Goal: Information Seeking & Learning: Learn about a topic

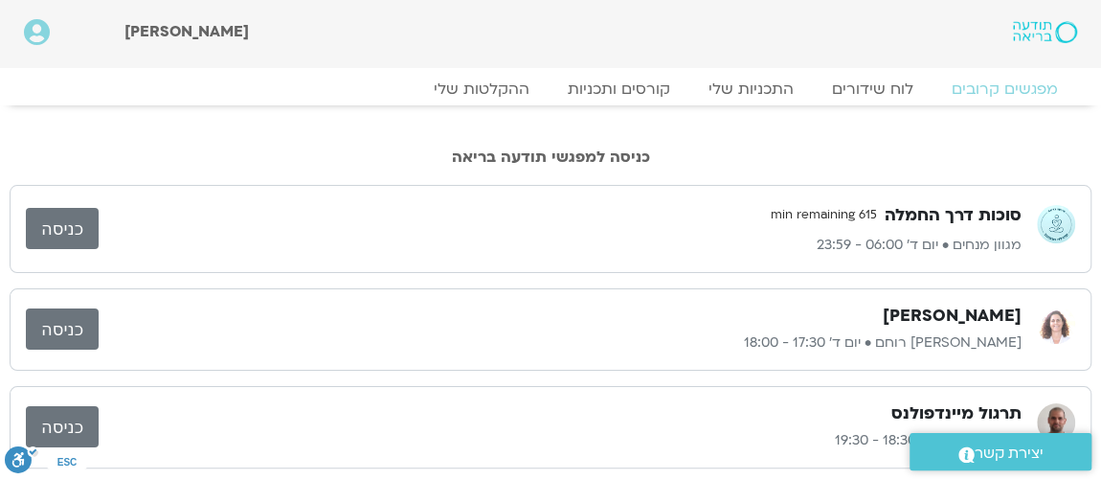
drag, startPoint x: 529, startPoint y: 196, endPoint x: 530, endPoint y: 187, distance: 9.6
click at [531, 193] on div "סוכות דרך החמלה 615 min remaining מגוון מנחים • יום ד׳ 06:00 - 23:59 כניסה" at bounding box center [551, 229] width 1082 height 88
